Goal: Task Accomplishment & Management: Use online tool/utility

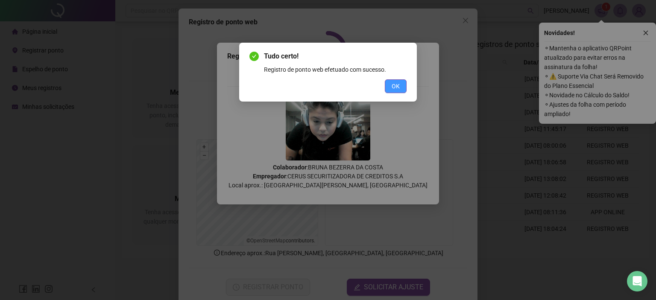
click at [395, 86] on span "OK" at bounding box center [396, 86] width 8 height 9
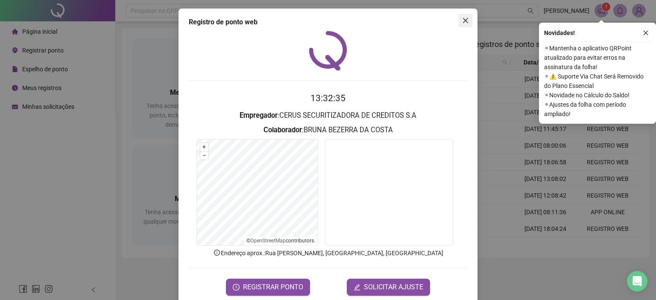
click at [463, 18] on icon "close" at bounding box center [465, 20] width 7 height 7
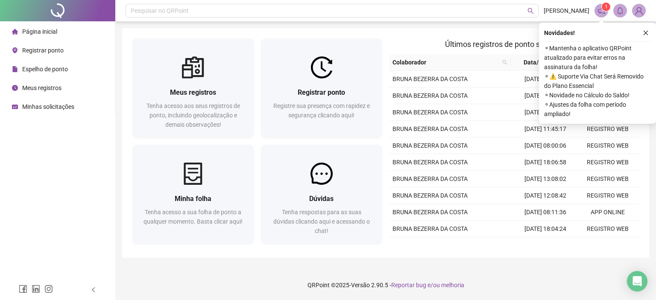
click at [56, 51] on span "Registrar ponto" at bounding box center [42, 50] width 41 height 7
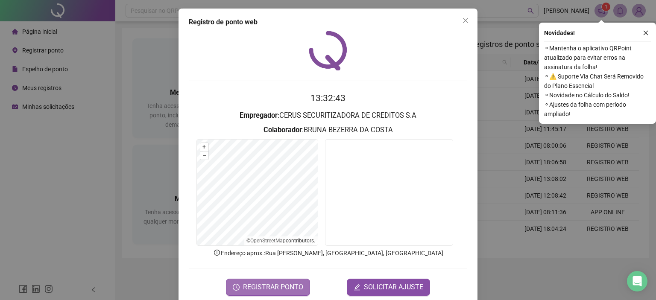
click at [258, 287] on span "REGISTRAR PONTO" at bounding box center [273, 287] width 60 height 10
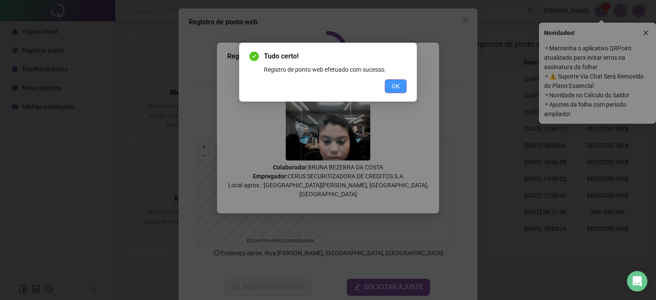
click at [401, 88] on button "OK" at bounding box center [396, 86] width 22 height 14
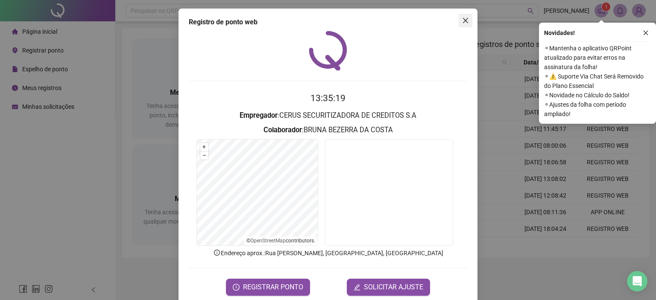
click at [464, 20] on icon "close" at bounding box center [465, 20] width 7 height 7
